Goal: Information Seeking & Learning: Learn about a topic

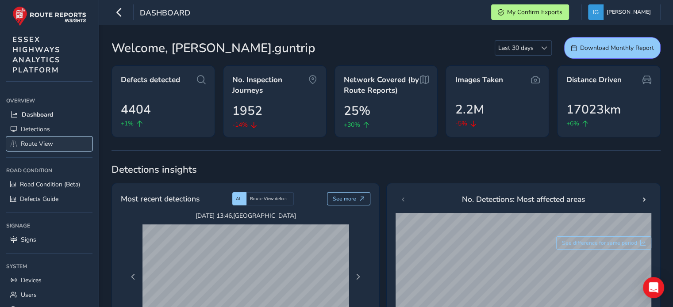
click at [37, 144] on span "Route View" at bounding box center [37, 144] width 32 height 8
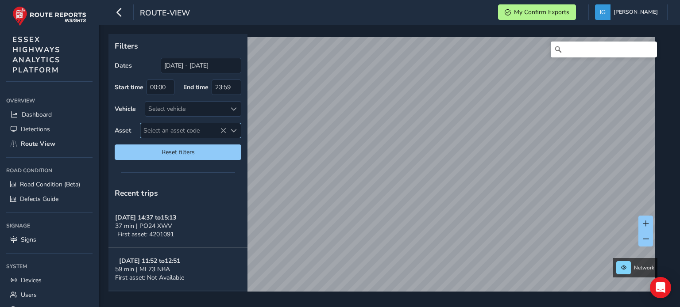
click at [231, 129] on span "Select an asset code" at bounding box center [234, 131] width 6 height 6
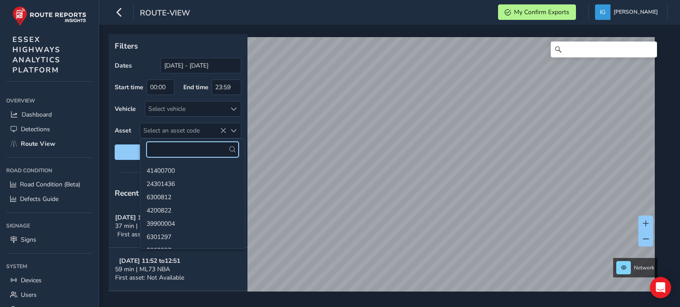
paste input "32200263"
type input "32200263"
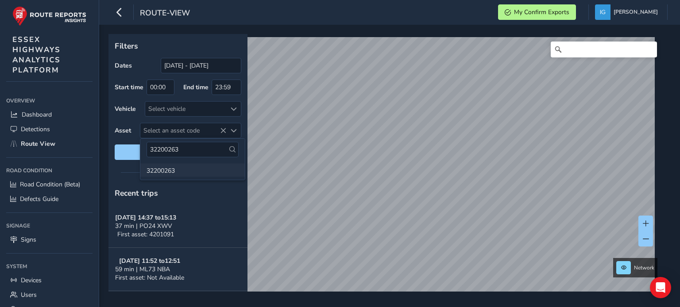
click at [165, 171] on li "32200263" at bounding box center [192, 170] width 104 height 13
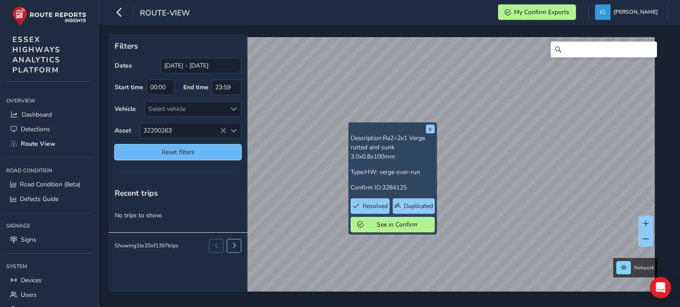
click at [173, 155] on span "Reset filters" at bounding box center [177, 152] width 113 height 8
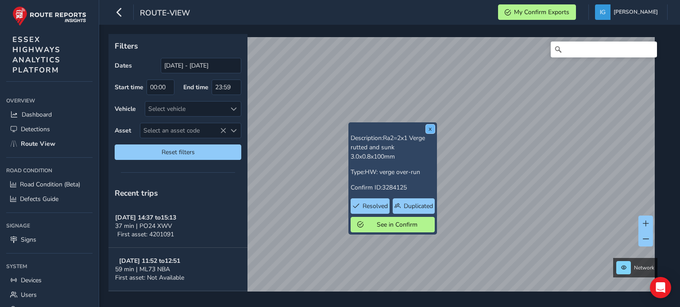
click at [426, 130] on button "x" at bounding box center [430, 129] width 9 height 9
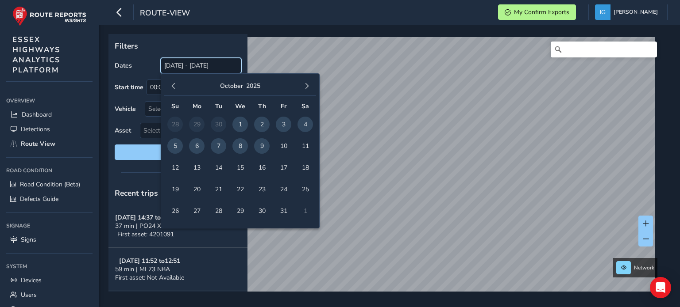
click at [186, 65] on input "[DATE] - [DATE]" at bounding box center [201, 65] width 81 height 15
click at [175, 87] on span "button" at bounding box center [173, 86] width 6 height 6
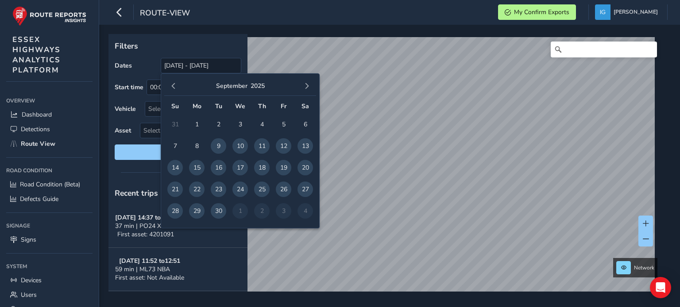
click at [175, 87] on span "button" at bounding box center [173, 86] width 6 height 6
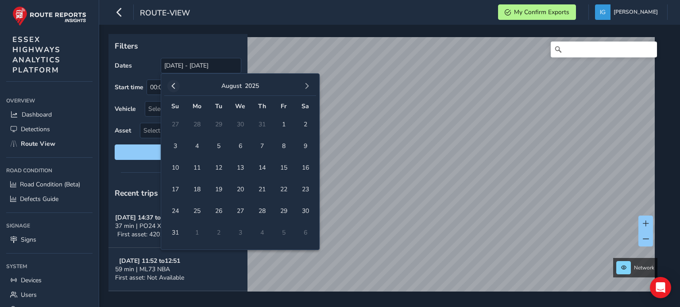
click at [172, 86] on span "button" at bounding box center [173, 86] width 6 height 6
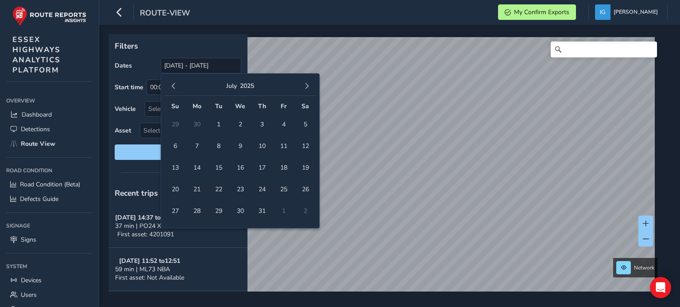
click at [172, 86] on span "button" at bounding box center [173, 86] width 6 height 6
click at [173, 125] on span "1" at bounding box center [174, 124] width 15 height 15
click at [308, 85] on span "button" at bounding box center [307, 86] width 6 height 6
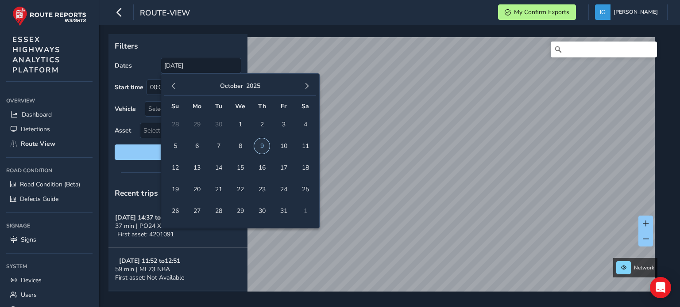
click at [260, 146] on span "9" at bounding box center [261, 145] width 15 height 15
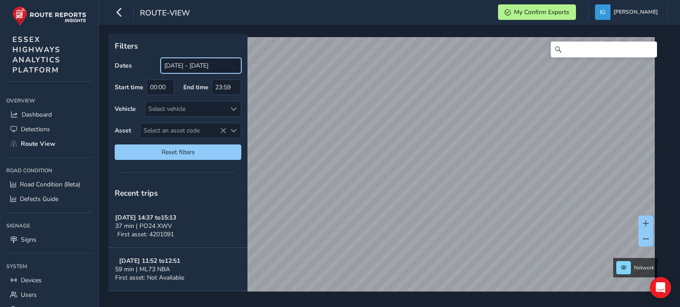
click at [181, 65] on input "[DATE] - [DATE]" at bounding box center [201, 65] width 81 height 15
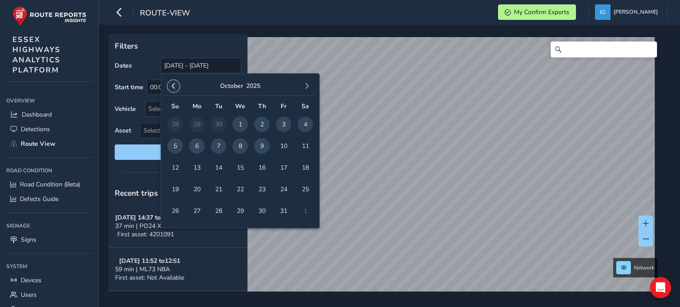
click at [173, 88] on span "button" at bounding box center [173, 86] width 6 height 6
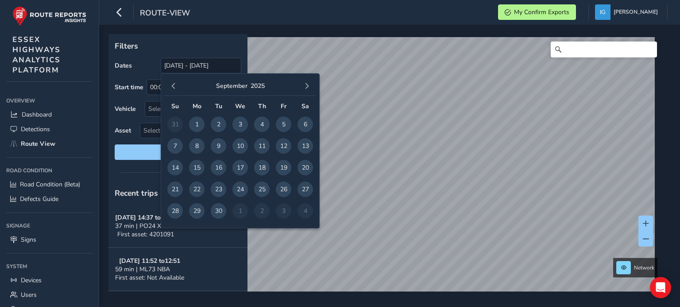
click at [173, 88] on span "button" at bounding box center [173, 86] width 6 height 6
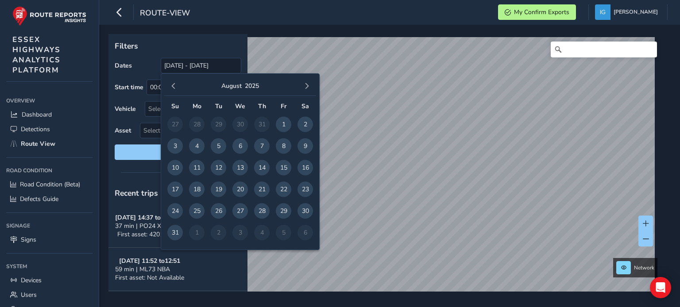
click at [173, 88] on span "button" at bounding box center [173, 86] width 6 height 6
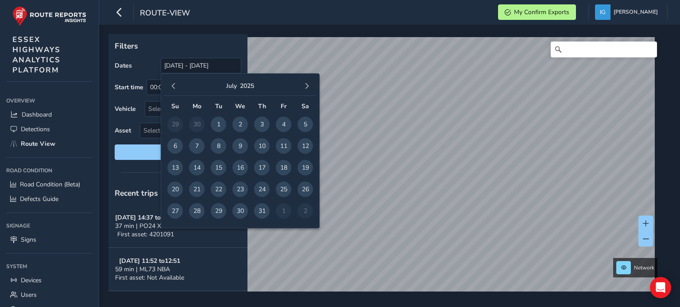
click at [173, 88] on span "button" at bounding box center [173, 86] width 6 height 6
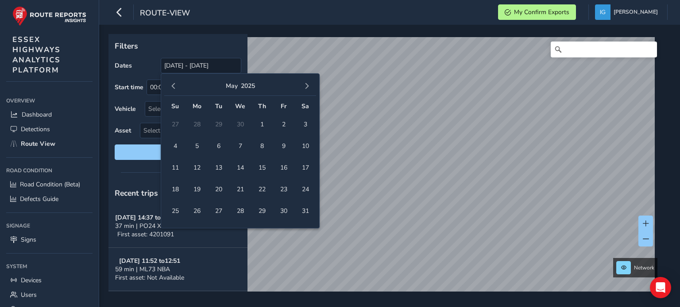
click at [173, 88] on span "button" at bounding box center [173, 86] width 6 height 6
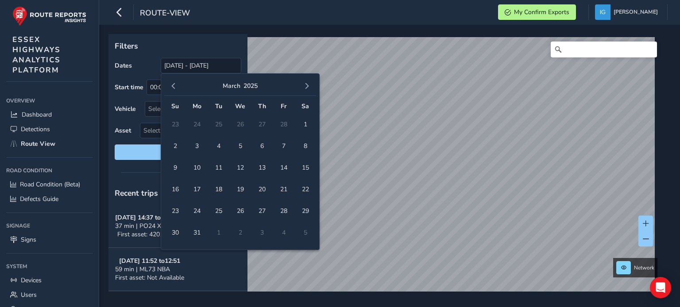
click at [173, 88] on span "button" at bounding box center [173, 86] width 6 height 6
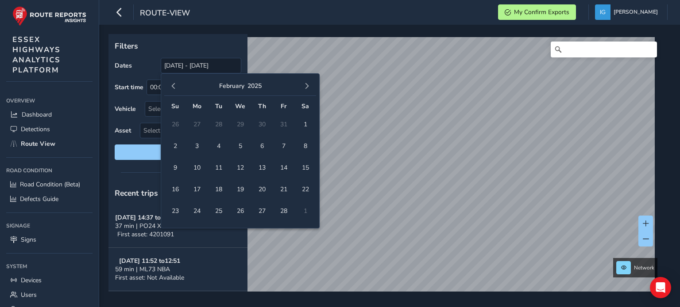
click at [173, 88] on span "button" at bounding box center [173, 86] width 6 height 6
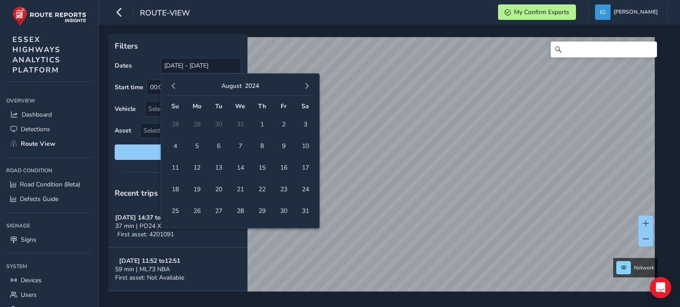
click at [173, 88] on span "button" at bounding box center [173, 86] width 6 height 6
click at [306, 87] on span "button" at bounding box center [307, 86] width 6 height 6
click at [262, 123] on span "1" at bounding box center [261, 124] width 15 height 15
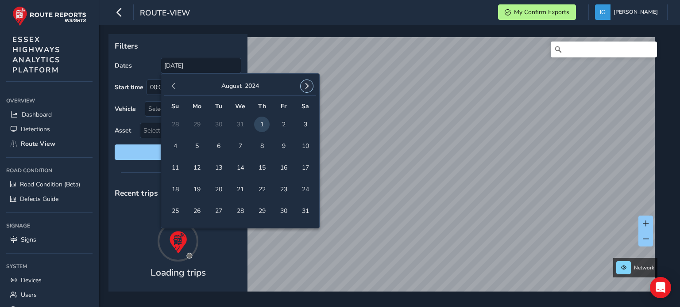
click at [307, 86] on span "button" at bounding box center [307, 86] width 6 height 6
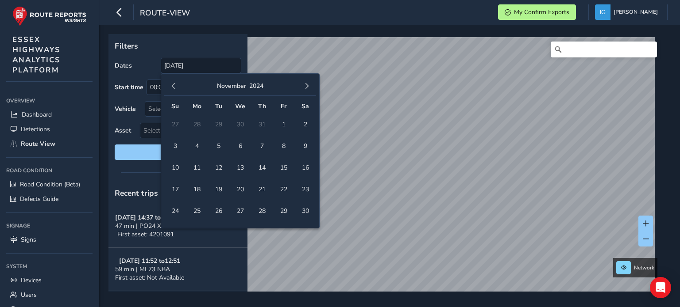
click at [307, 86] on span "button" at bounding box center [307, 86] width 6 height 6
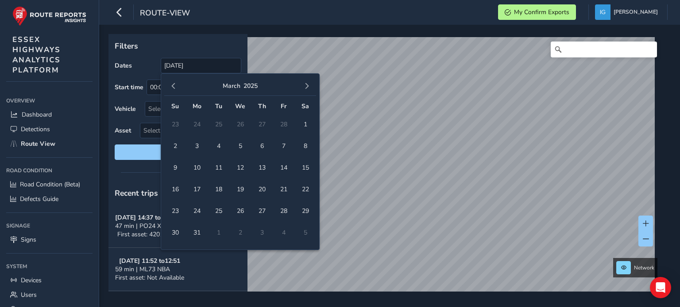
click at [307, 86] on span "button" at bounding box center [307, 86] width 6 height 6
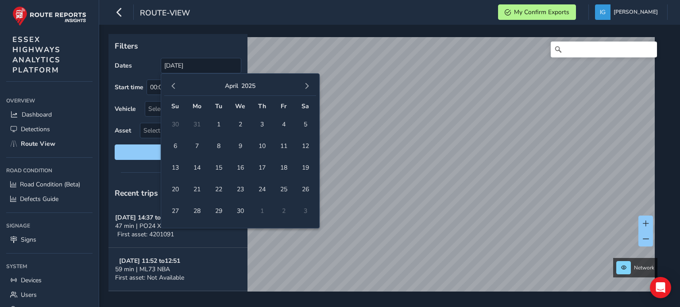
click at [307, 86] on span "button" at bounding box center [307, 86] width 6 height 6
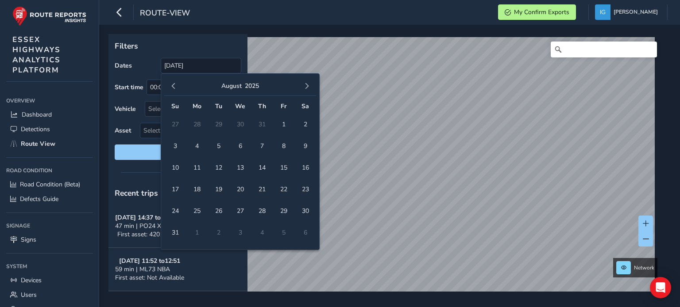
click at [307, 86] on span "button" at bounding box center [307, 86] width 6 height 6
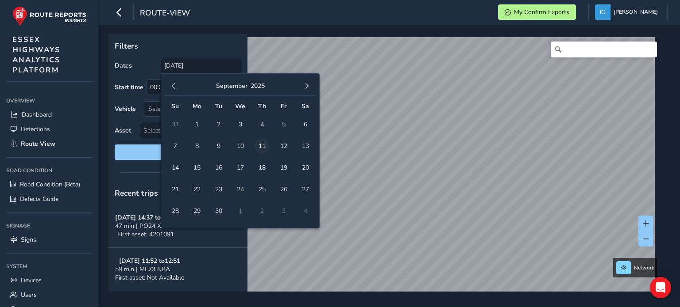
click at [265, 146] on span "11" at bounding box center [261, 145] width 15 height 15
type input "[DATE] - [DATE]"
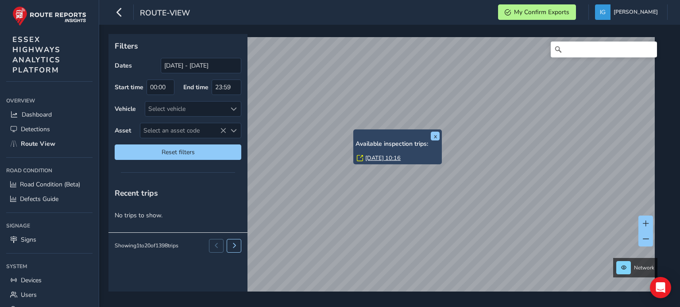
click at [365, 157] on link "[DATE] 10:16" at bounding box center [382, 158] width 35 height 8
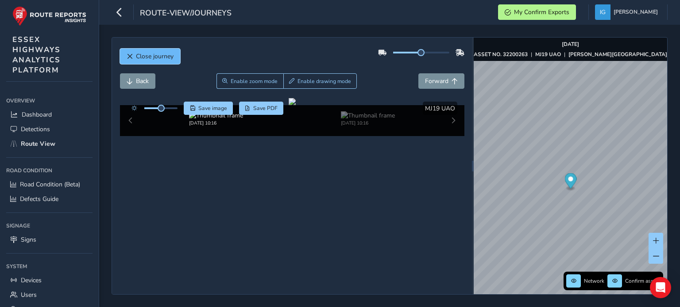
click at [160, 54] on span "Close journey" at bounding box center [155, 56] width 38 height 8
